Goal: Task Accomplishment & Management: Complete application form

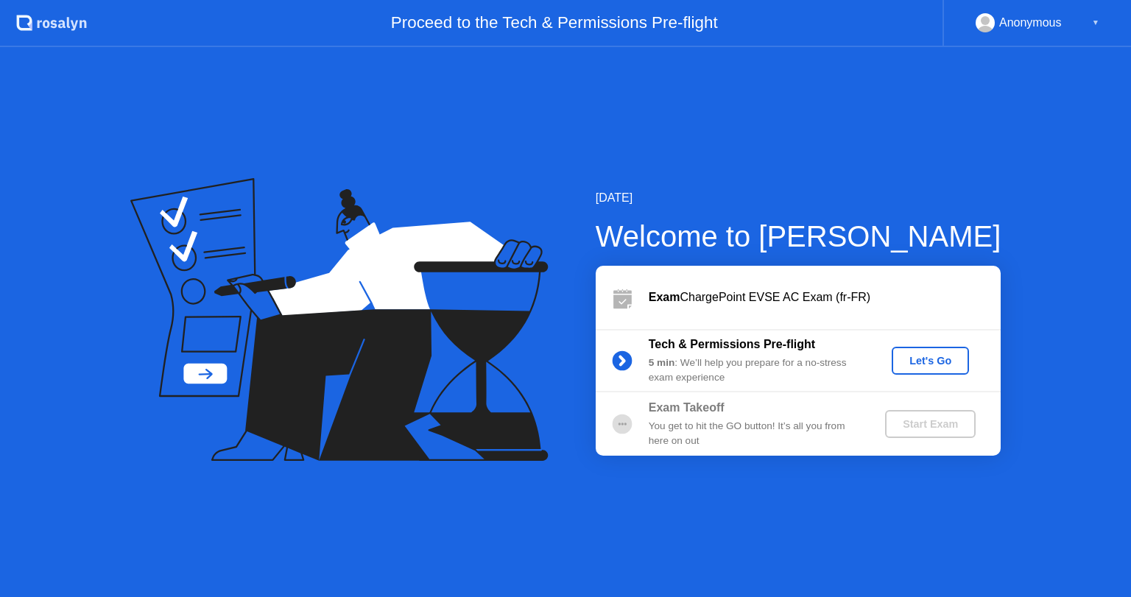
click at [924, 359] on div "Let's Go" at bounding box center [930, 361] width 66 height 12
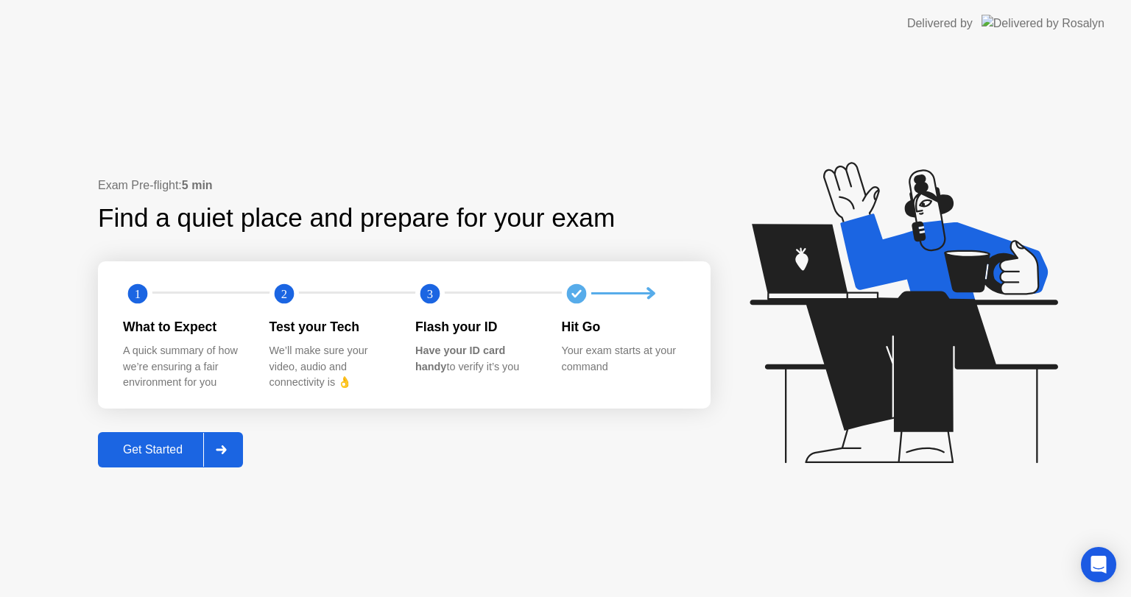
click at [156, 448] on div "Get Started" at bounding box center [152, 449] width 101 height 13
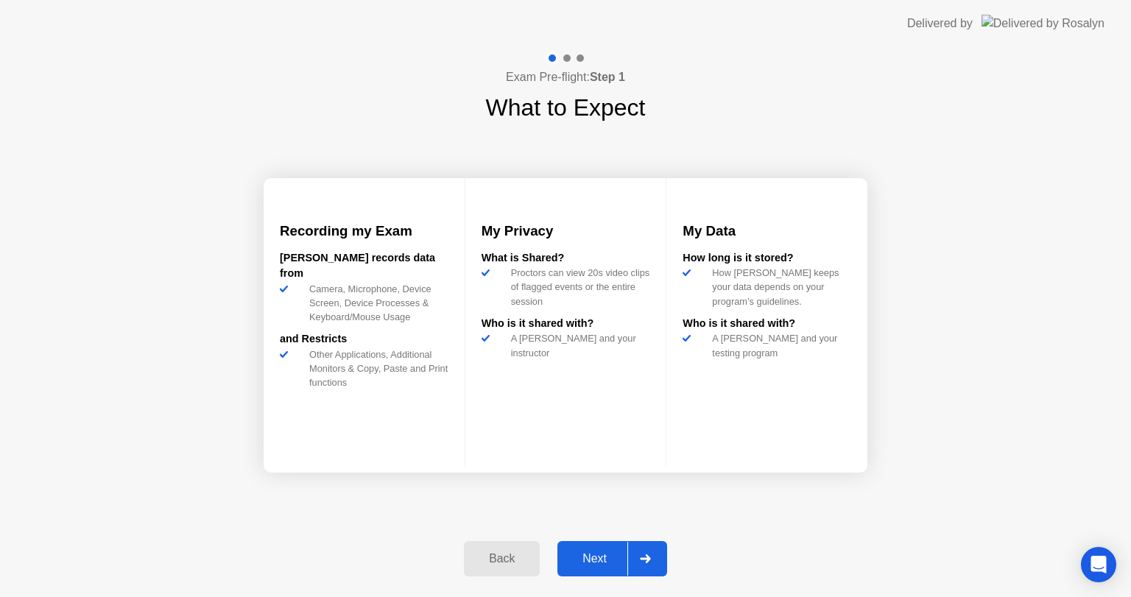
click at [597, 559] on div "Next" at bounding box center [595, 558] width 66 height 13
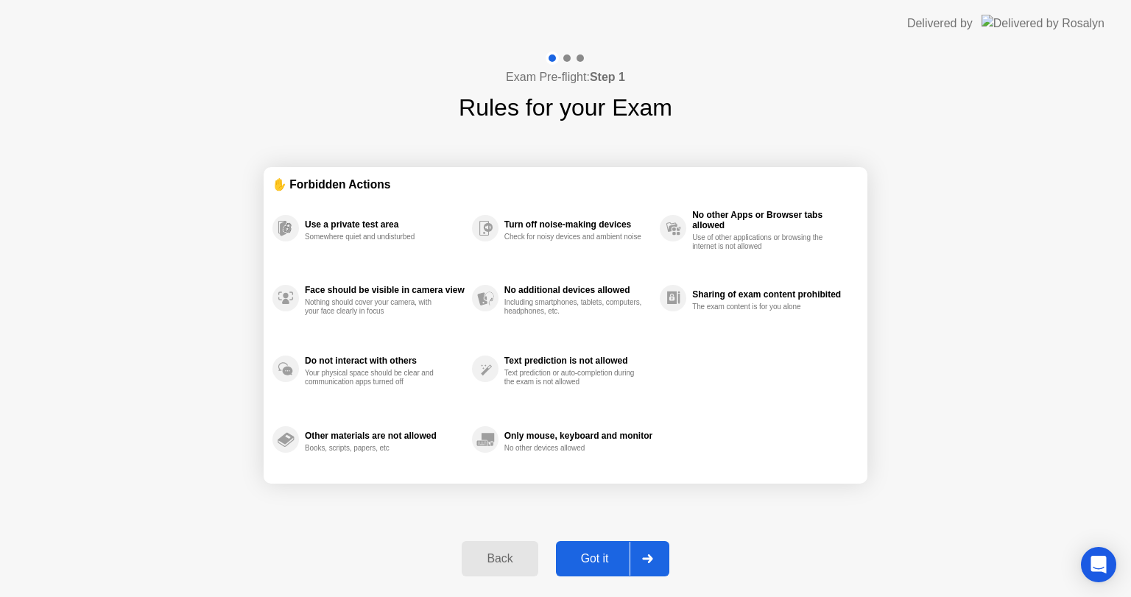
click at [598, 553] on div "Got it" at bounding box center [594, 558] width 69 height 13
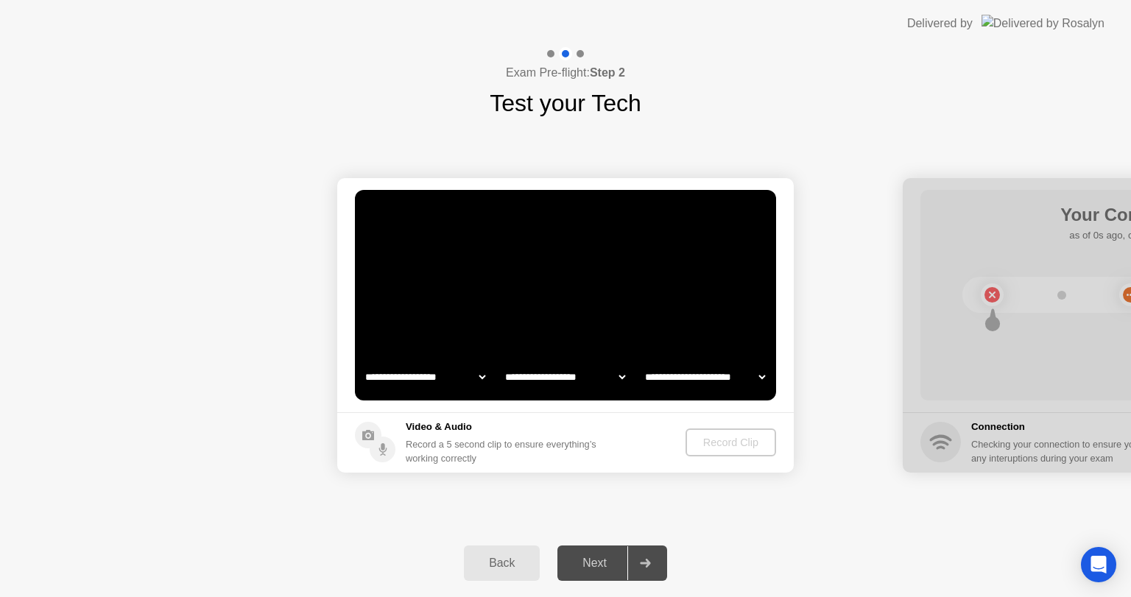
select select "**********"
select select "*******"
click at [730, 442] on div "Record Clip" at bounding box center [731, 443] width 79 height 12
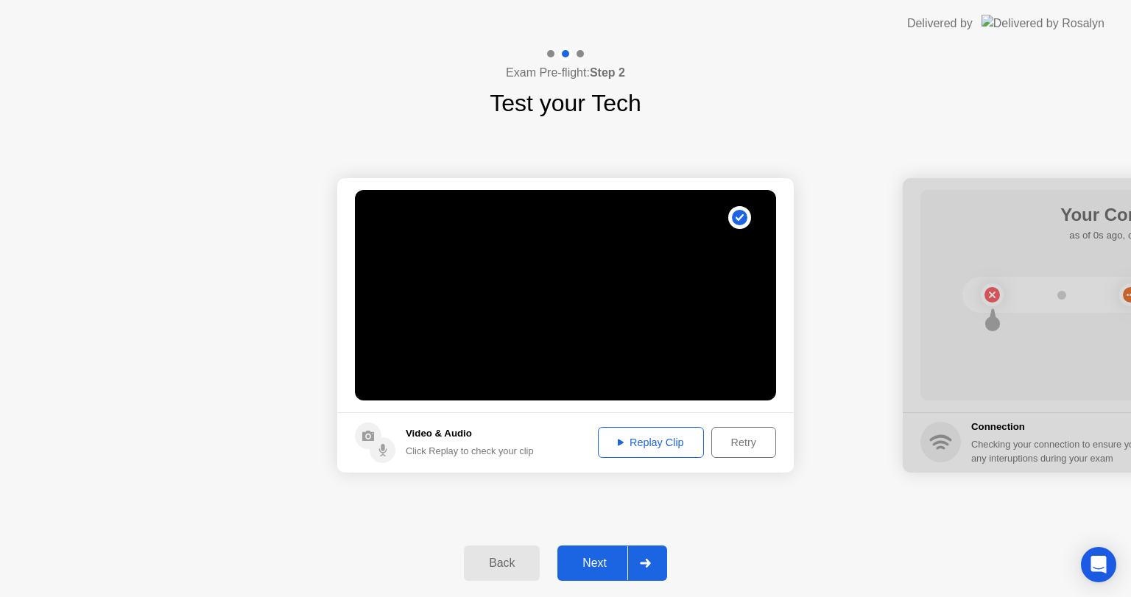
click at [599, 551] on button "Next" at bounding box center [612, 563] width 110 height 35
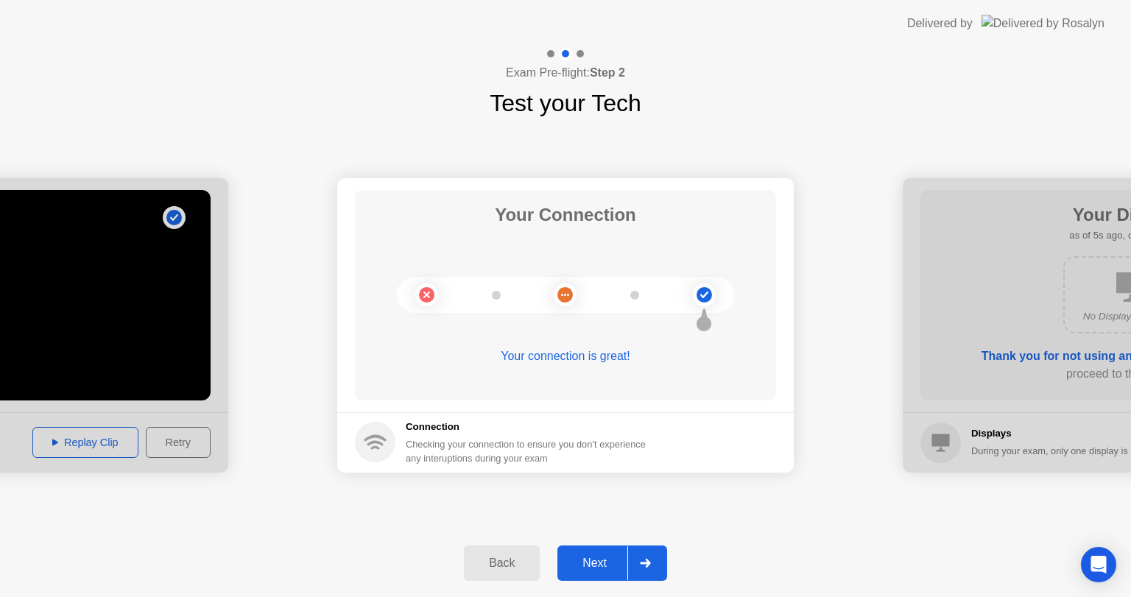
click at [602, 562] on div "Next" at bounding box center [595, 563] width 66 height 13
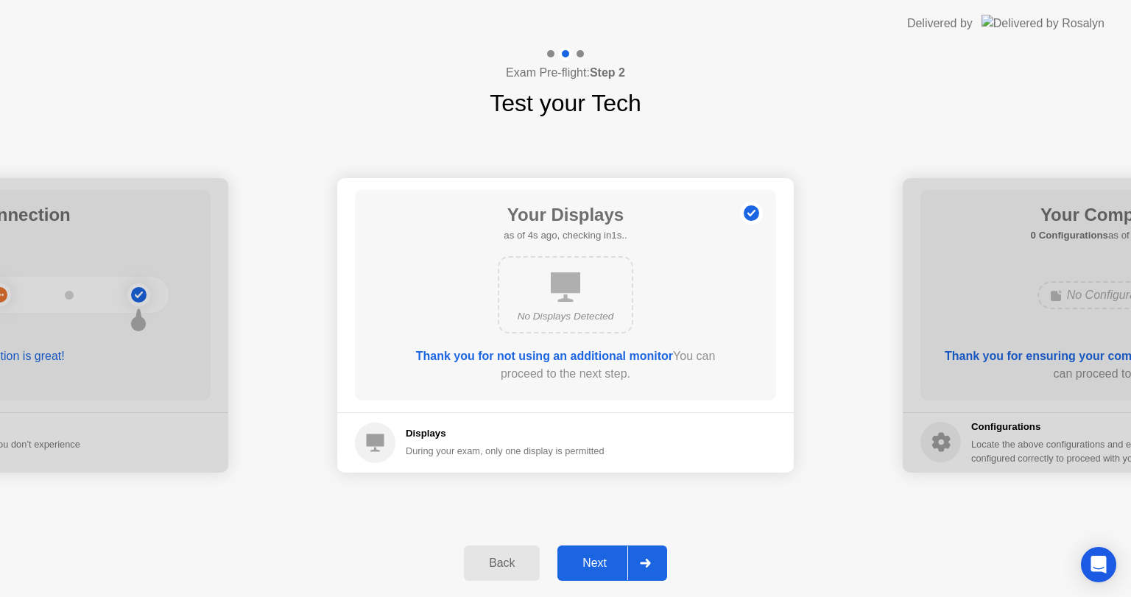
click at [597, 565] on div "Next" at bounding box center [595, 563] width 66 height 13
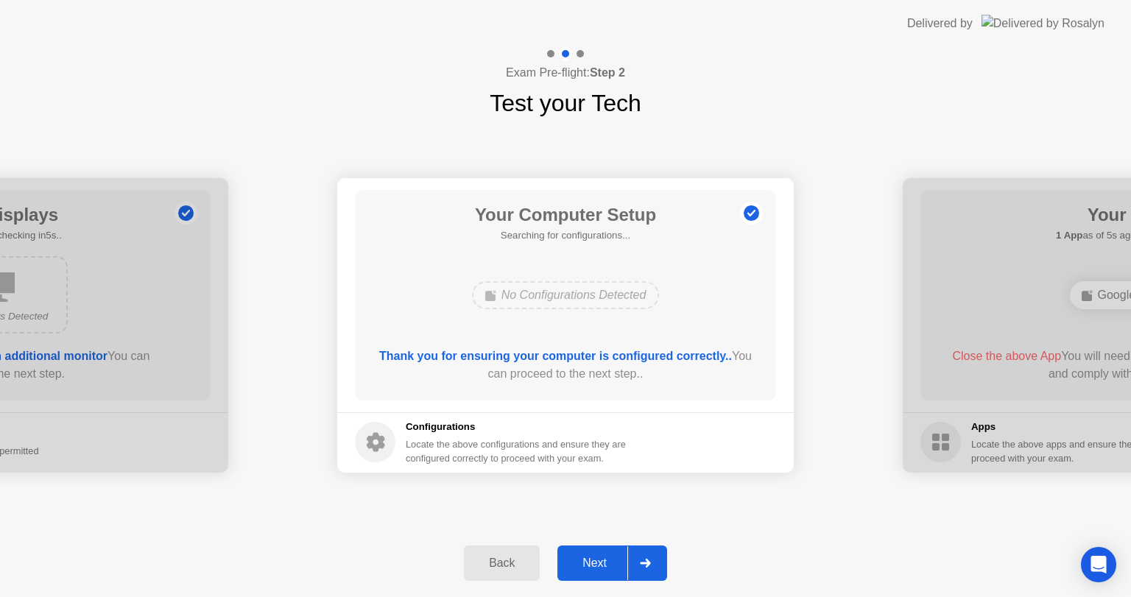
click at [576, 559] on div "Next" at bounding box center [595, 563] width 66 height 13
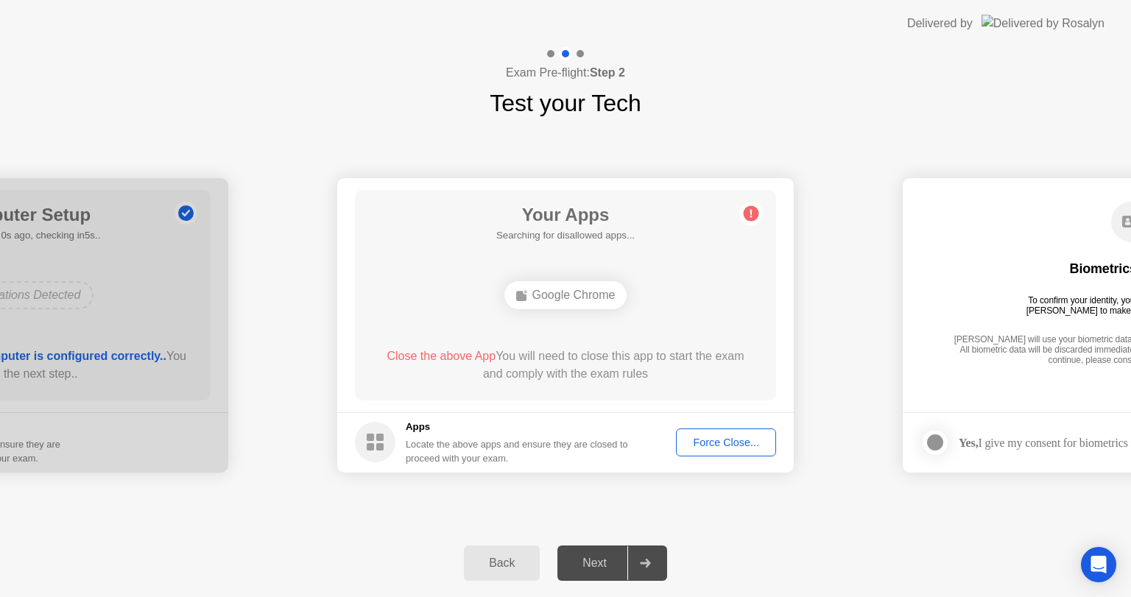
click at [576, 559] on div "Next" at bounding box center [595, 563] width 66 height 13
click at [717, 445] on div "Force Close..." at bounding box center [726, 443] width 90 height 12
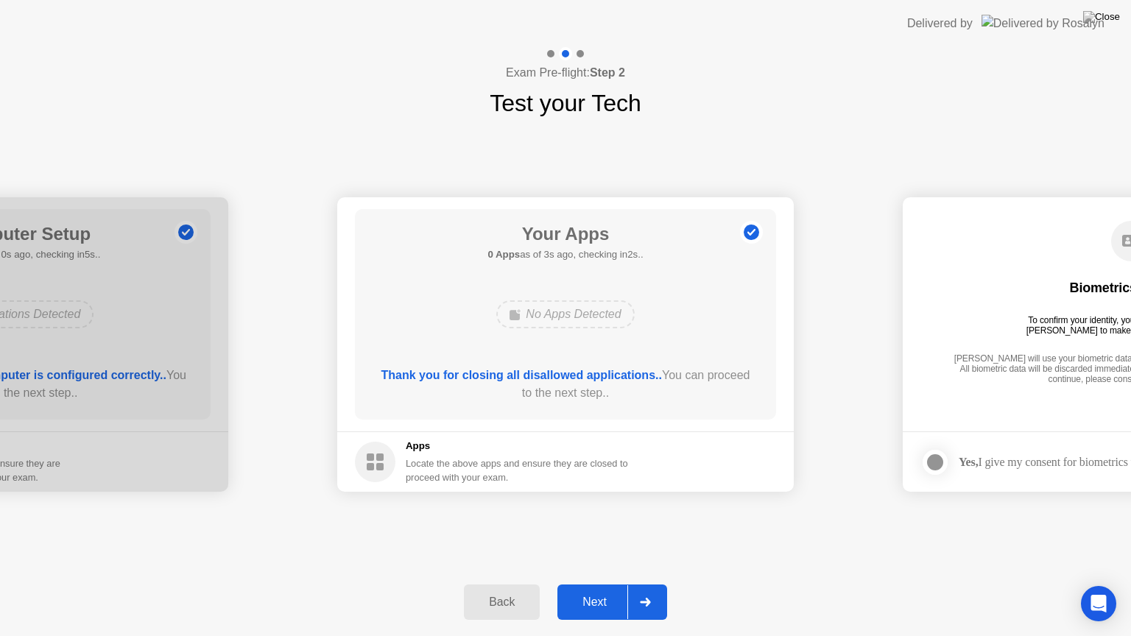
click at [604, 596] on div "Next" at bounding box center [595, 602] width 66 height 13
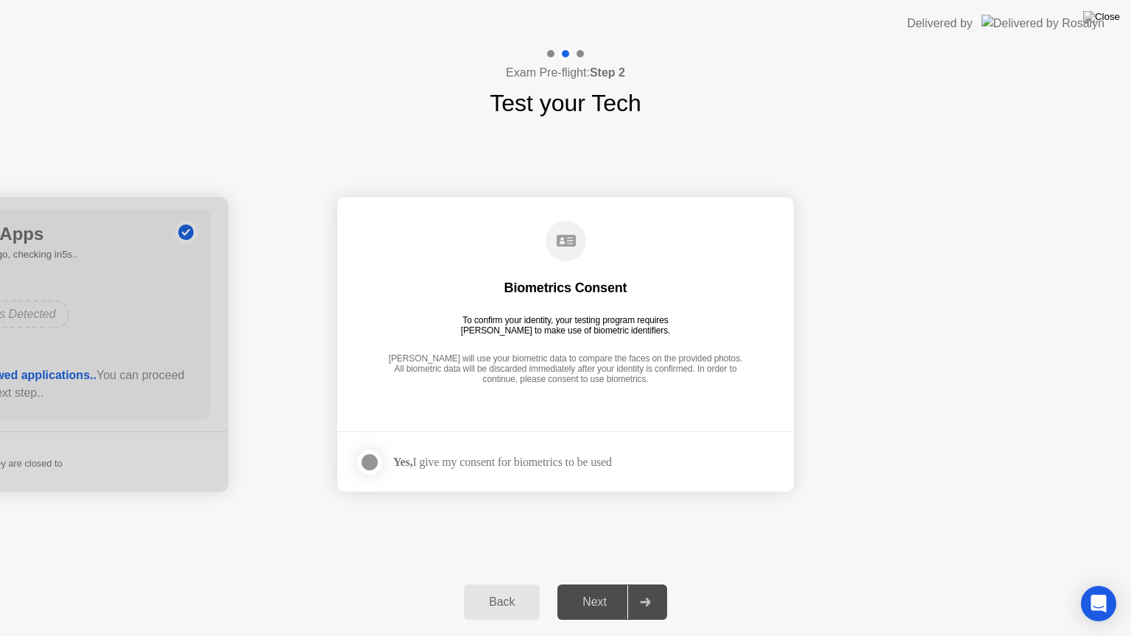
drag, startPoint x: 553, startPoint y: 458, endPoint x: 400, endPoint y: 457, distance: 152.4
click at [552, 458] on div "Yes, I give my consent for biometrics to be used" at bounding box center [502, 462] width 219 height 14
click at [348, 465] on footer "Yes, I give my consent for biometrics to be used" at bounding box center [565, 461] width 456 height 60
click at [381, 460] on label at bounding box center [374, 462] width 38 height 29
click at [587, 596] on div "Next" at bounding box center [595, 602] width 66 height 13
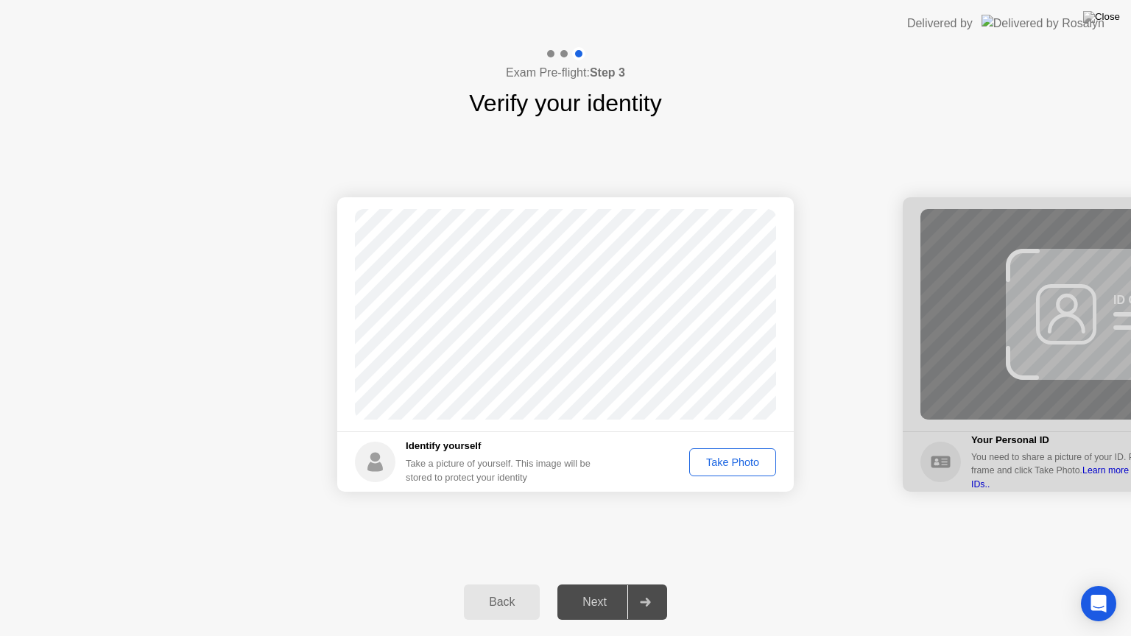
click at [727, 456] on div "Take Photo" at bounding box center [732, 462] width 77 height 12
click at [590, 596] on div "Next" at bounding box center [595, 602] width 66 height 13
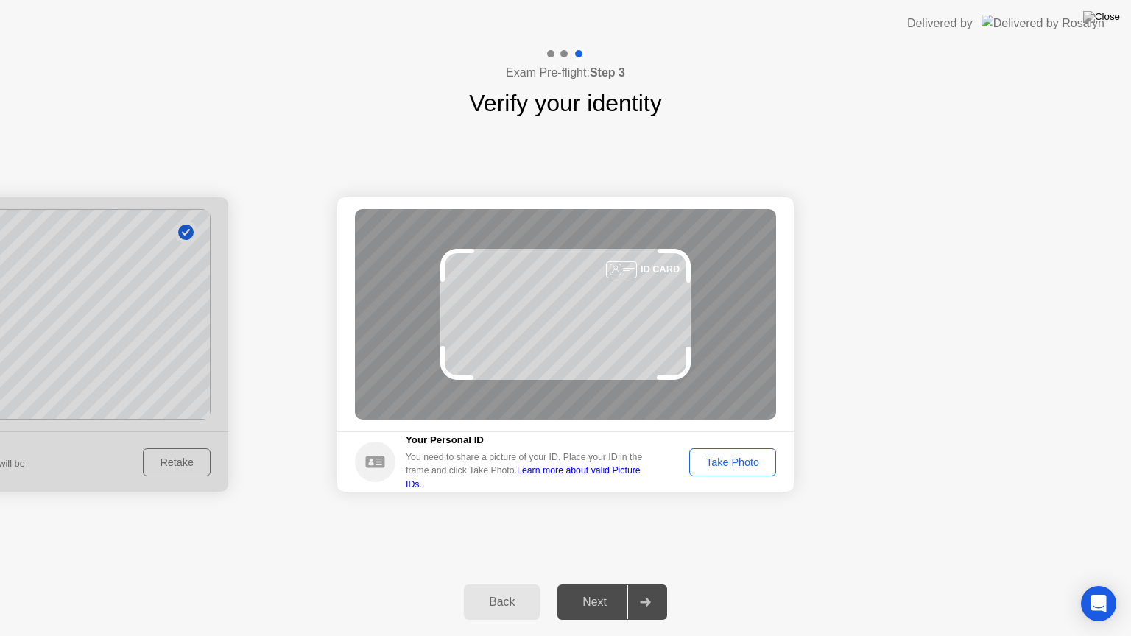
click at [735, 463] on div "Take Photo" at bounding box center [732, 462] width 77 height 12
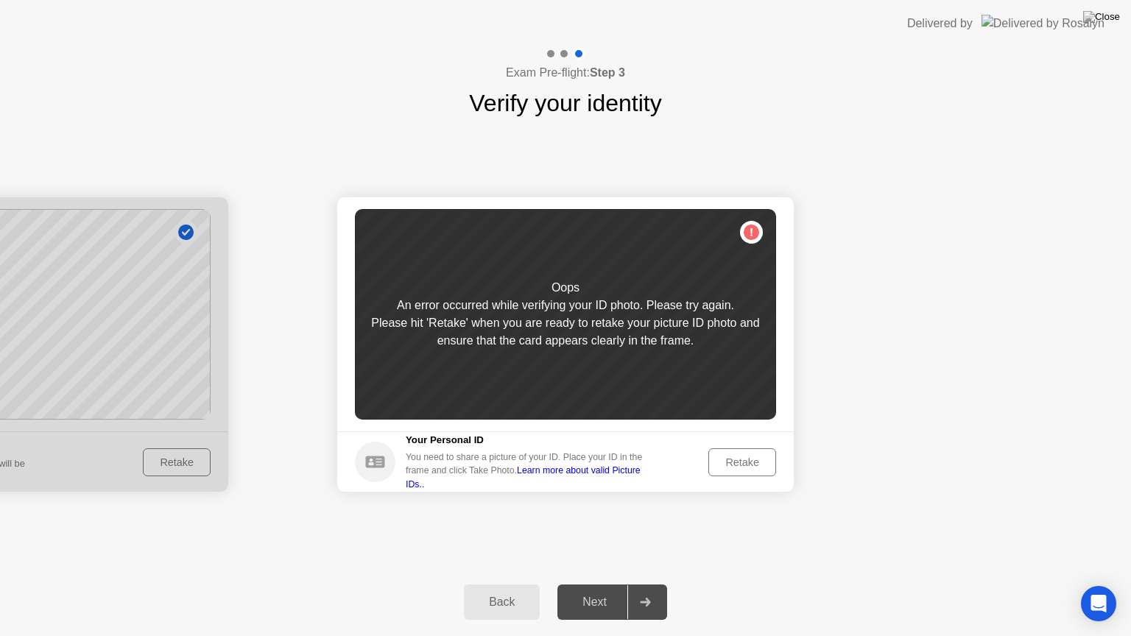
click at [733, 463] on div "Retake" at bounding box center [741, 462] width 57 height 12
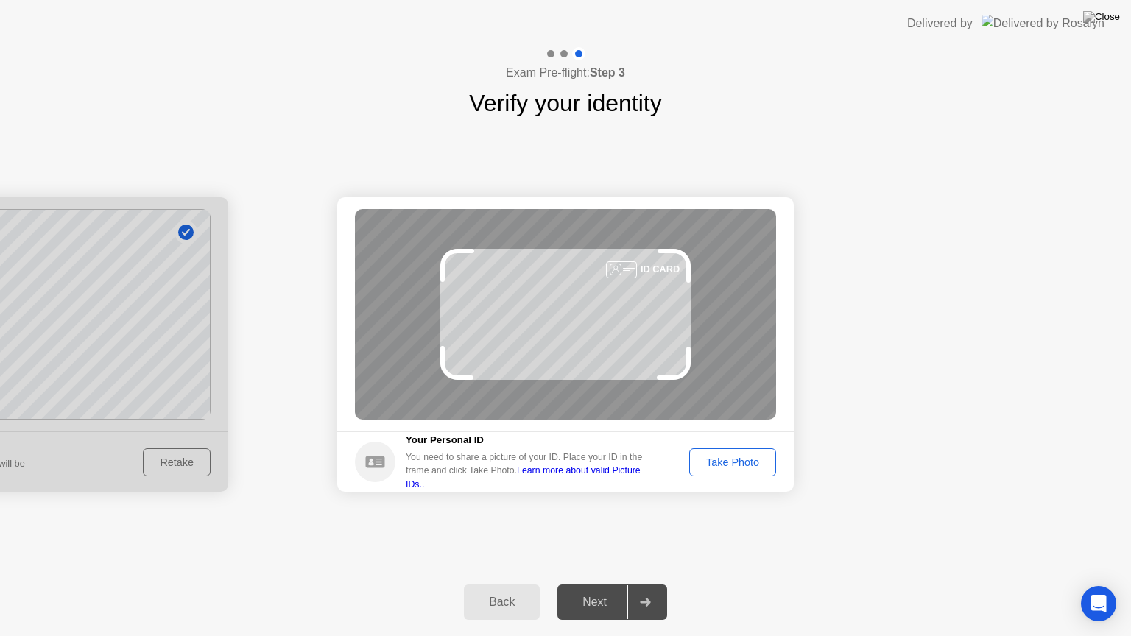
click at [732, 462] on div "Take Photo" at bounding box center [732, 462] width 77 height 12
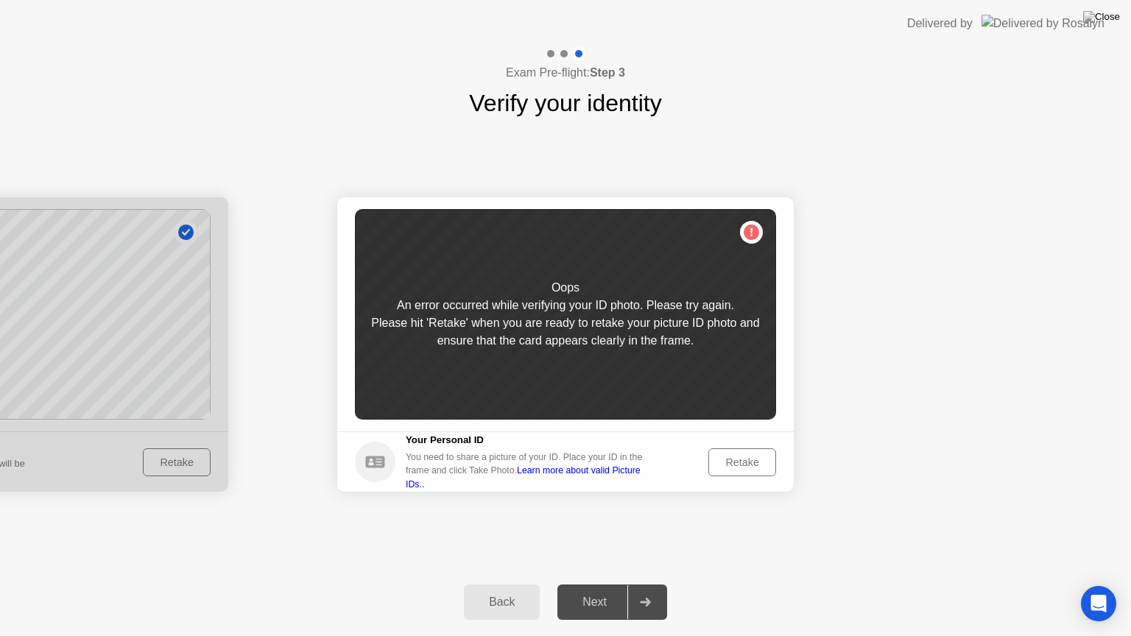
click at [713, 462] on div "Retake" at bounding box center [741, 462] width 57 height 12
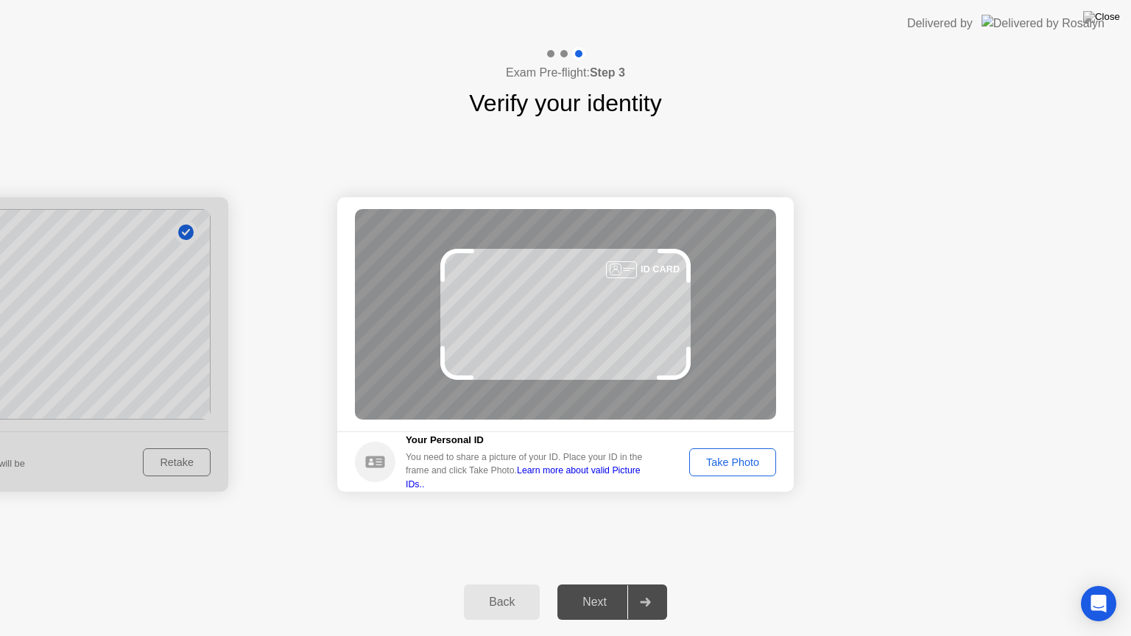
click at [713, 456] on div "Take Photo" at bounding box center [732, 462] width 77 height 12
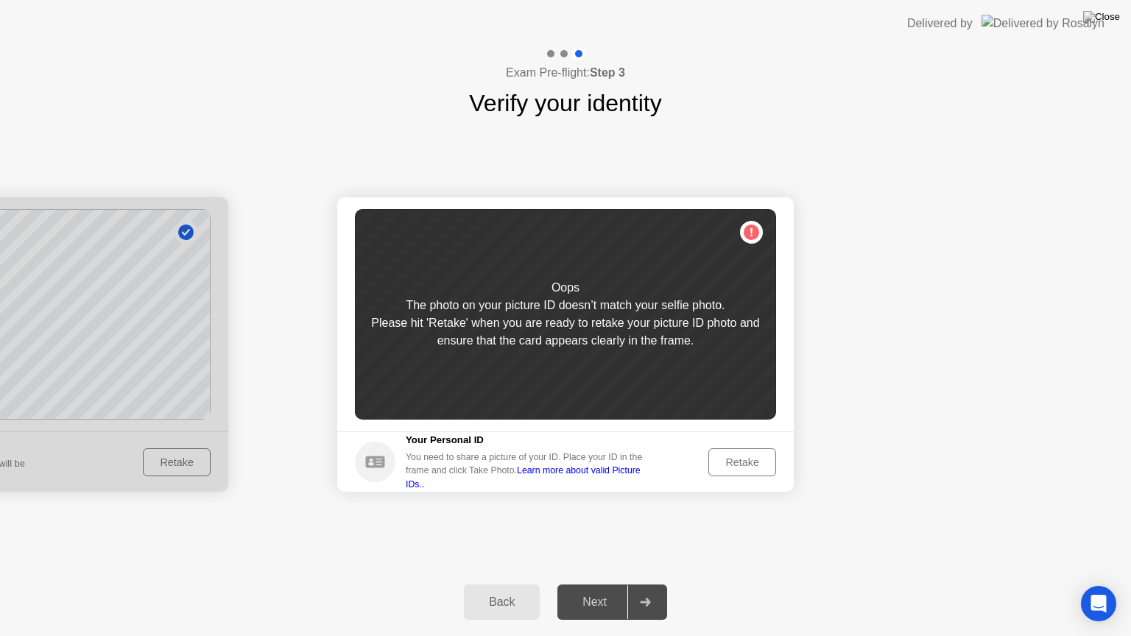
click at [713, 456] on div "Retake" at bounding box center [741, 462] width 57 height 12
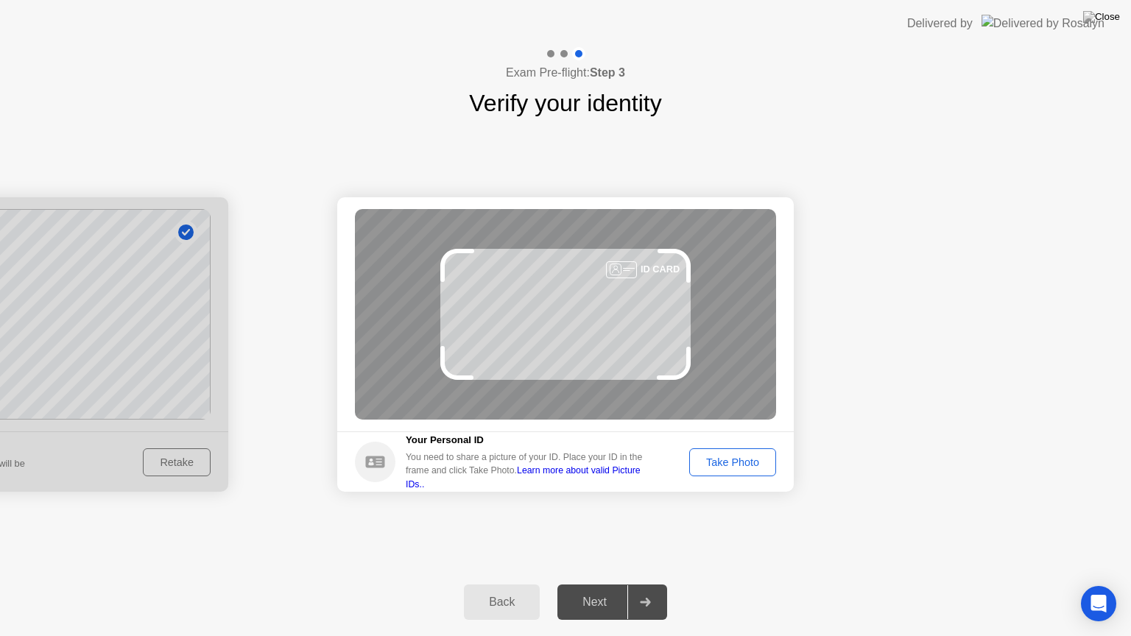
click at [713, 456] on div "Take Photo" at bounding box center [732, 462] width 77 height 12
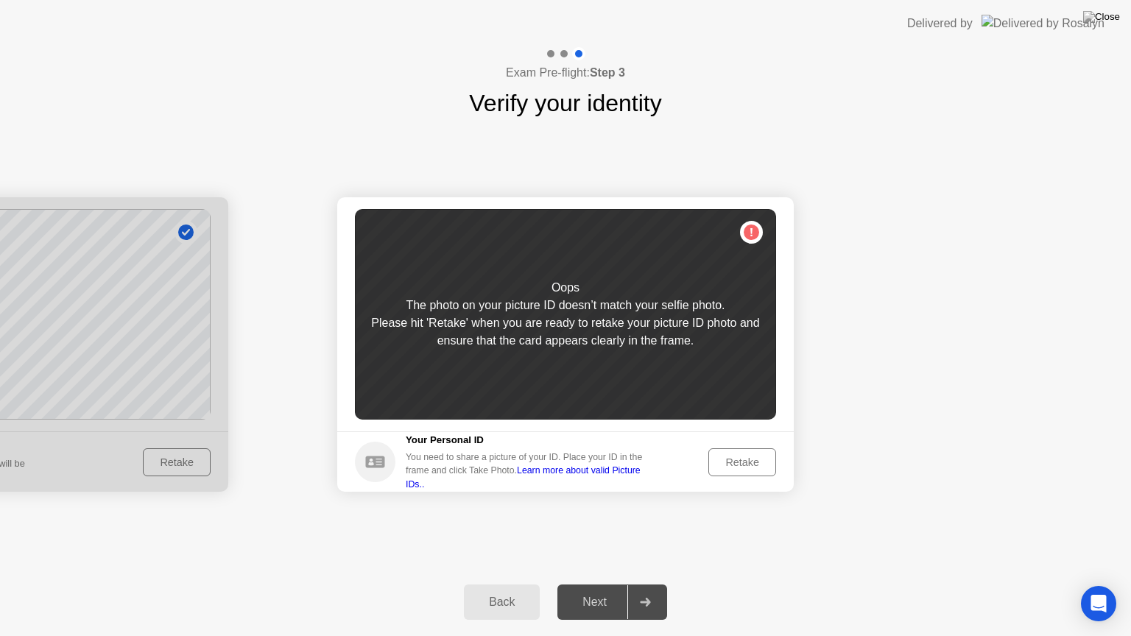
click at [710, 454] on button "Retake" at bounding box center [742, 462] width 68 height 28
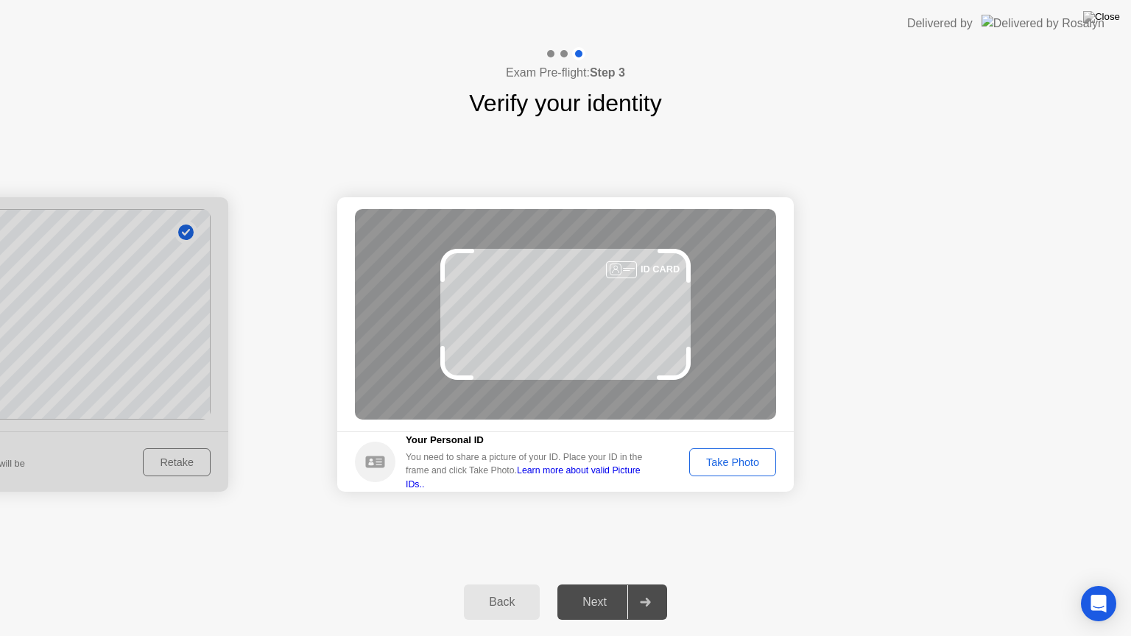
click at [730, 458] on div "Take Photo" at bounding box center [732, 462] width 77 height 12
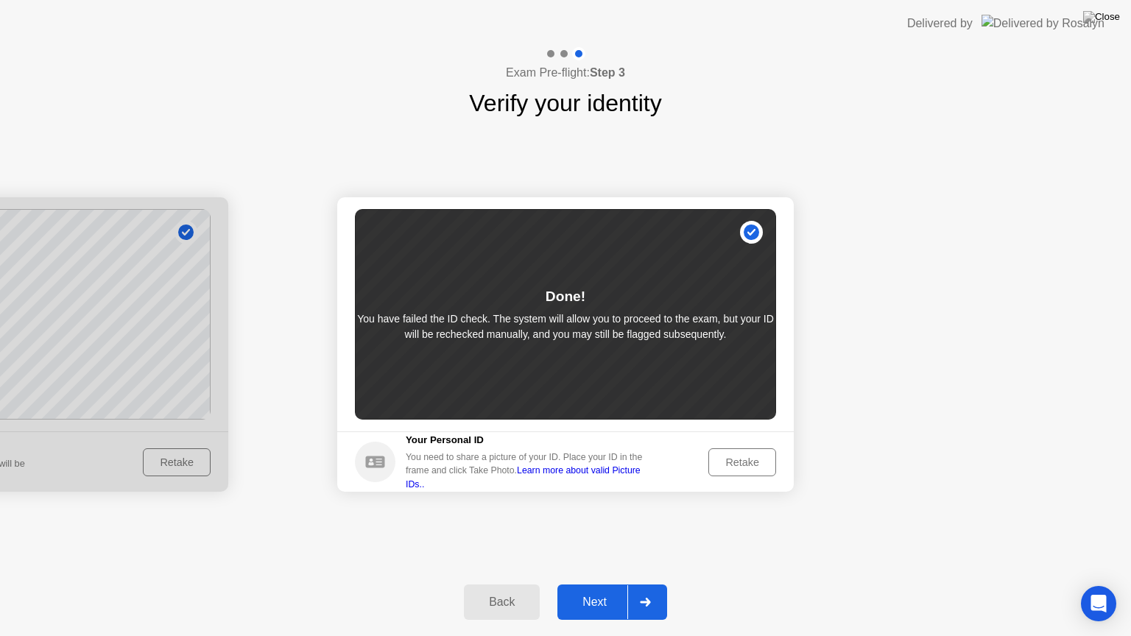
click at [597, 596] on div "Next" at bounding box center [595, 602] width 66 height 13
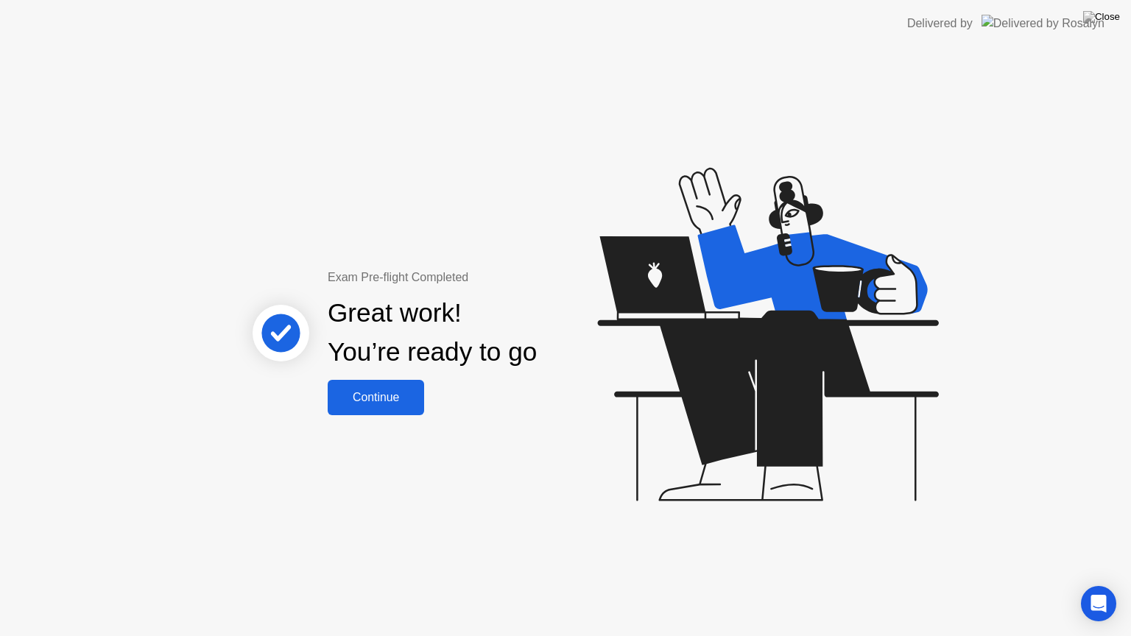
click at [388, 391] on div "Continue" at bounding box center [376, 397] width 88 height 13
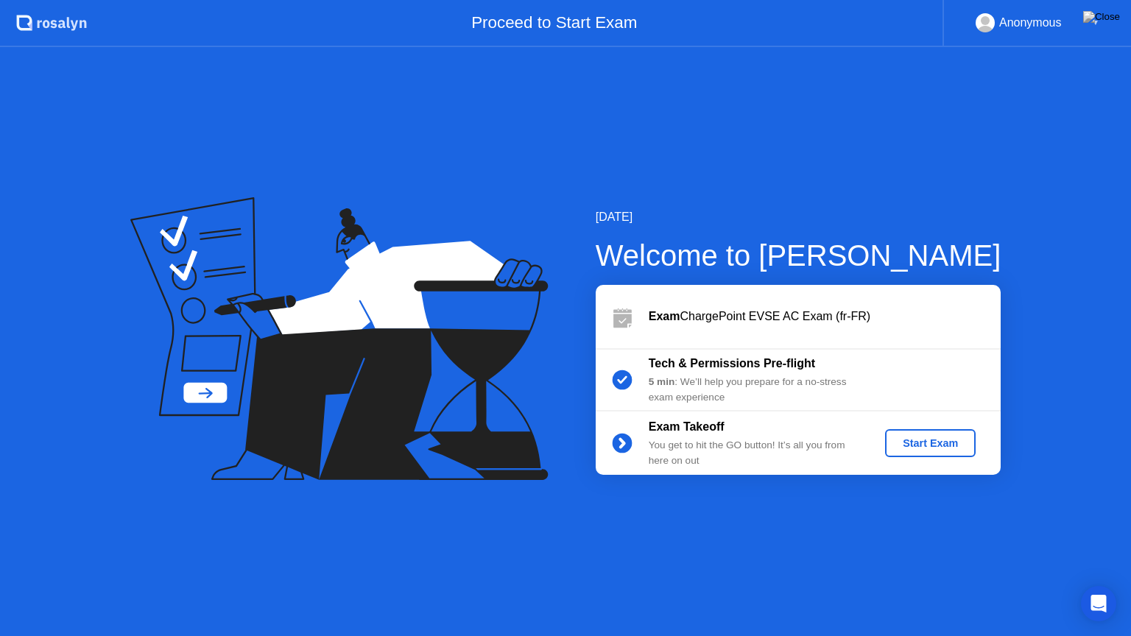
click at [934, 448] on div "Start Exam" at bounding box center [930, 443] width 79 height 12
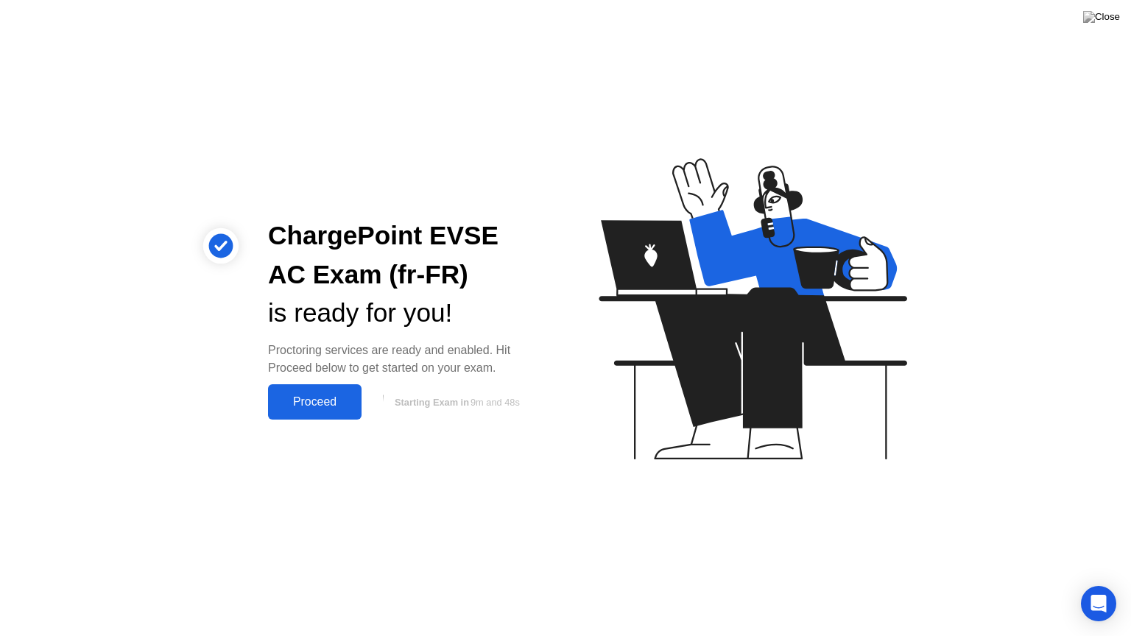
click at [320, 403] on div "Proceed" at bounding box center [314, 401] width 85 height 13
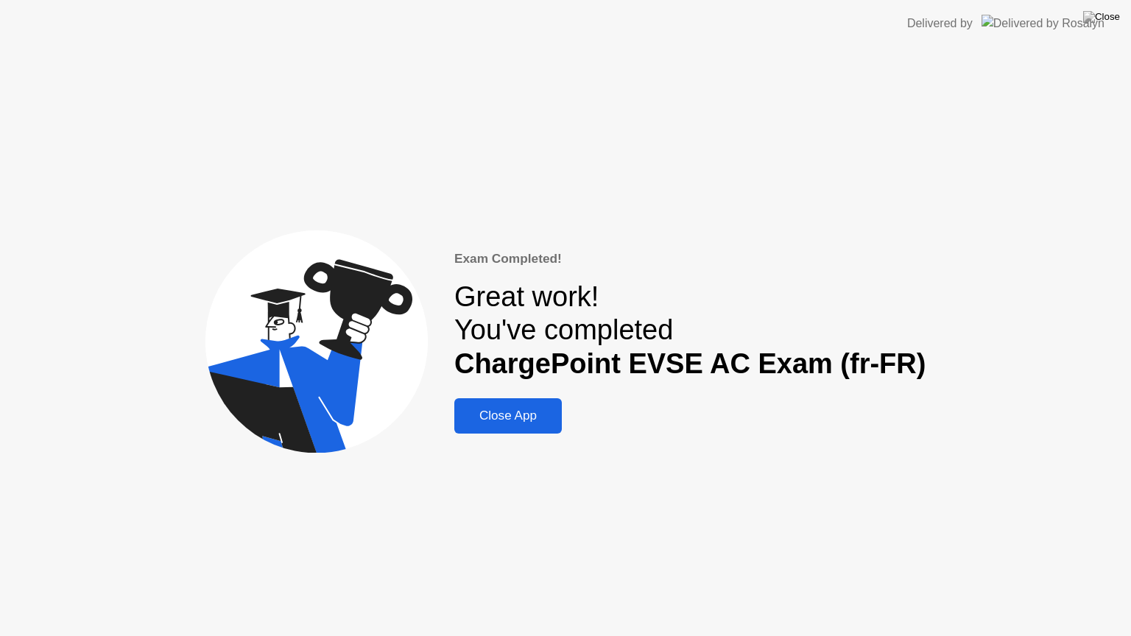
click at [518, 409] on div "Close App" at bounding box center [508, 416] width 99 height 15
